Goal: Task Accomplishment & Management: Complete application form

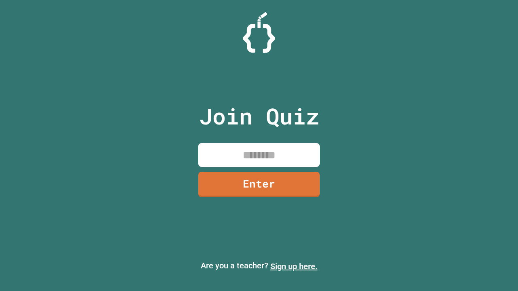
click at [294, 267] on link "Sign up here." at bounding box center [293, 267] width 47 height 10
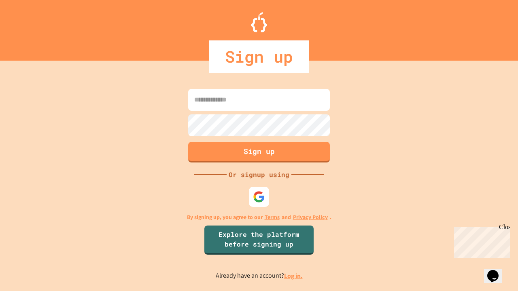
click at [294, 276] on link "Log in." at bounding box center [293, 276] width 19 height 8
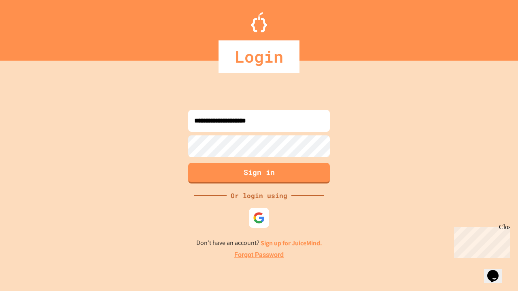
type input "**********"
